Goal: Information Seeking & Learning: Learn about a topic

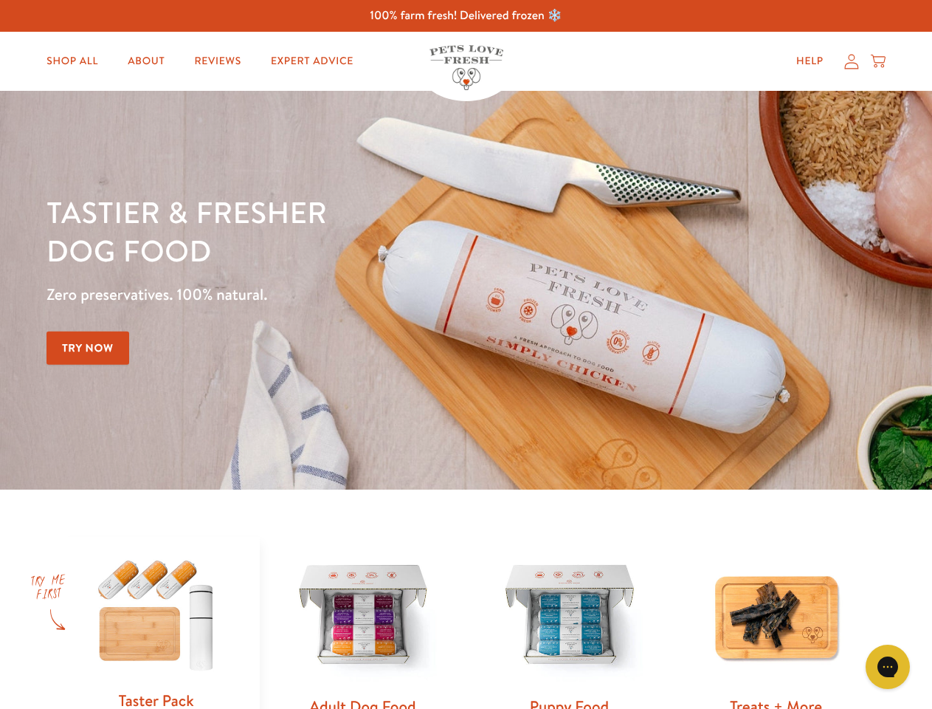
click at [466, 354] on div "Tastier & fresher dog food Zero preservatives. 100% natural. Try Now" at bounding box center [326, 290] width 559 height 195
click at [888, 667] on icon "Gorgias live chat" at bounding box center [888, 666] width 14 height 14
